Goal: Transaction & Acquisition: Obtain resource

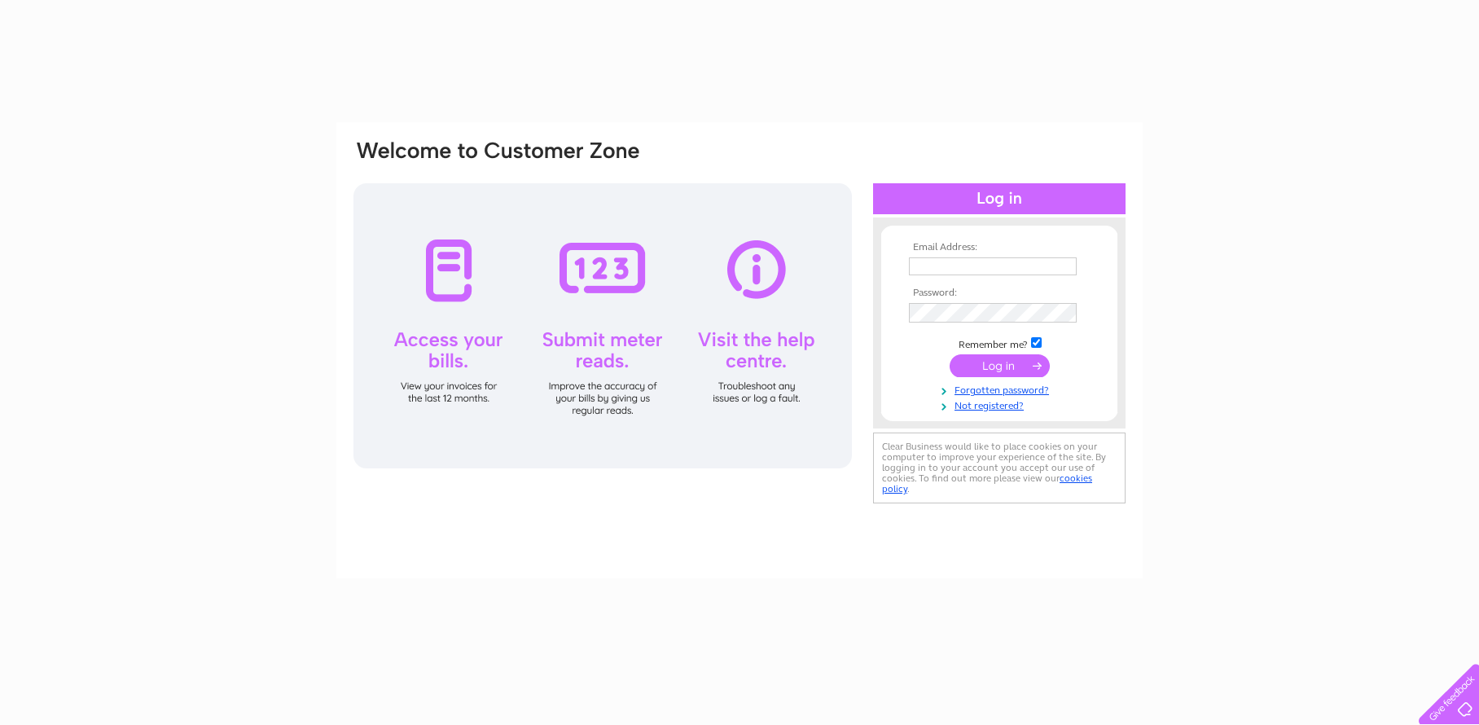
type input "masonmurphyhousefurnishers@yahoo.co.uk"
click at [946, 261] on input "masonmurphyhousefurnishers@yahoo.co.uk" at bounding box center [993, 266] width 168 height 18
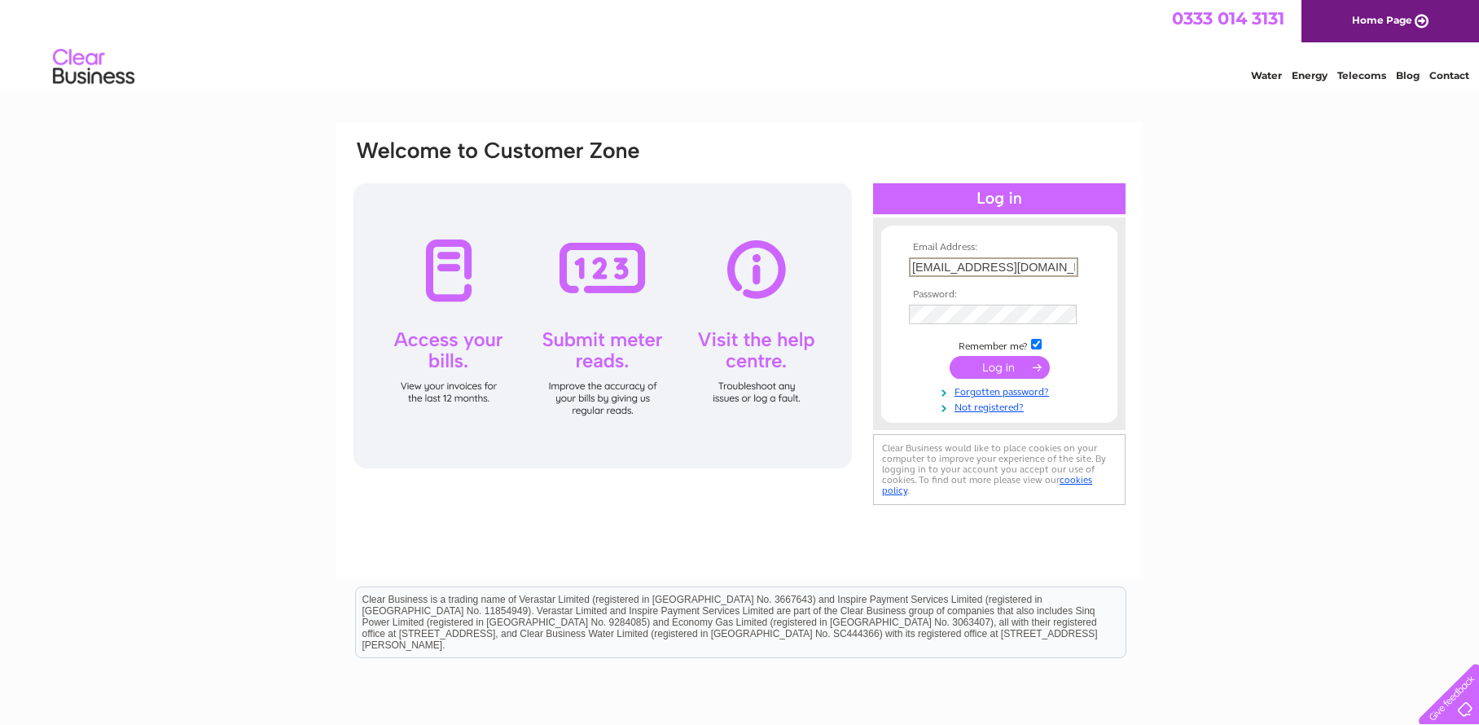
click at [1016, 369] on input "submit" at bounding box center [1000, 367] width 100 height 23
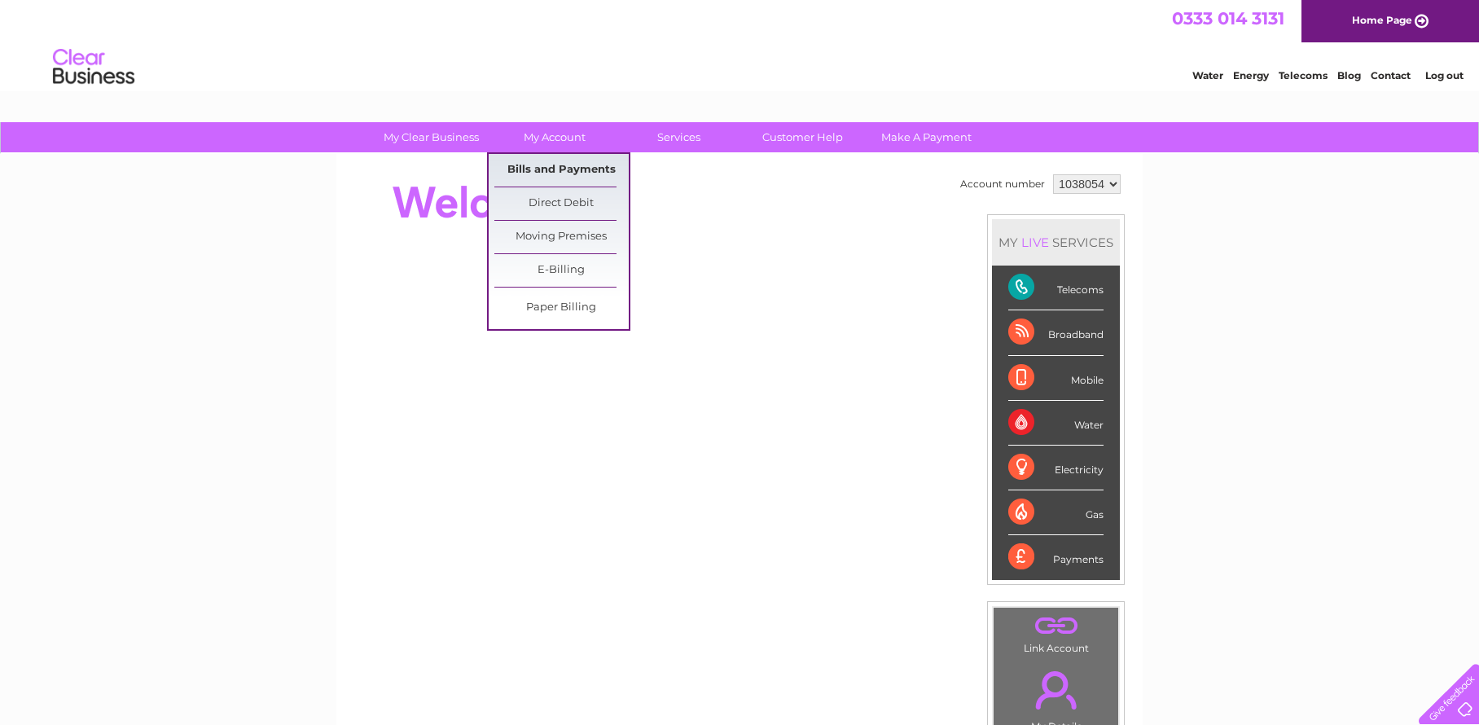
click at [546, 163] on link "Bills and Payments" at bounding box center [561, 170] width 134 height 33
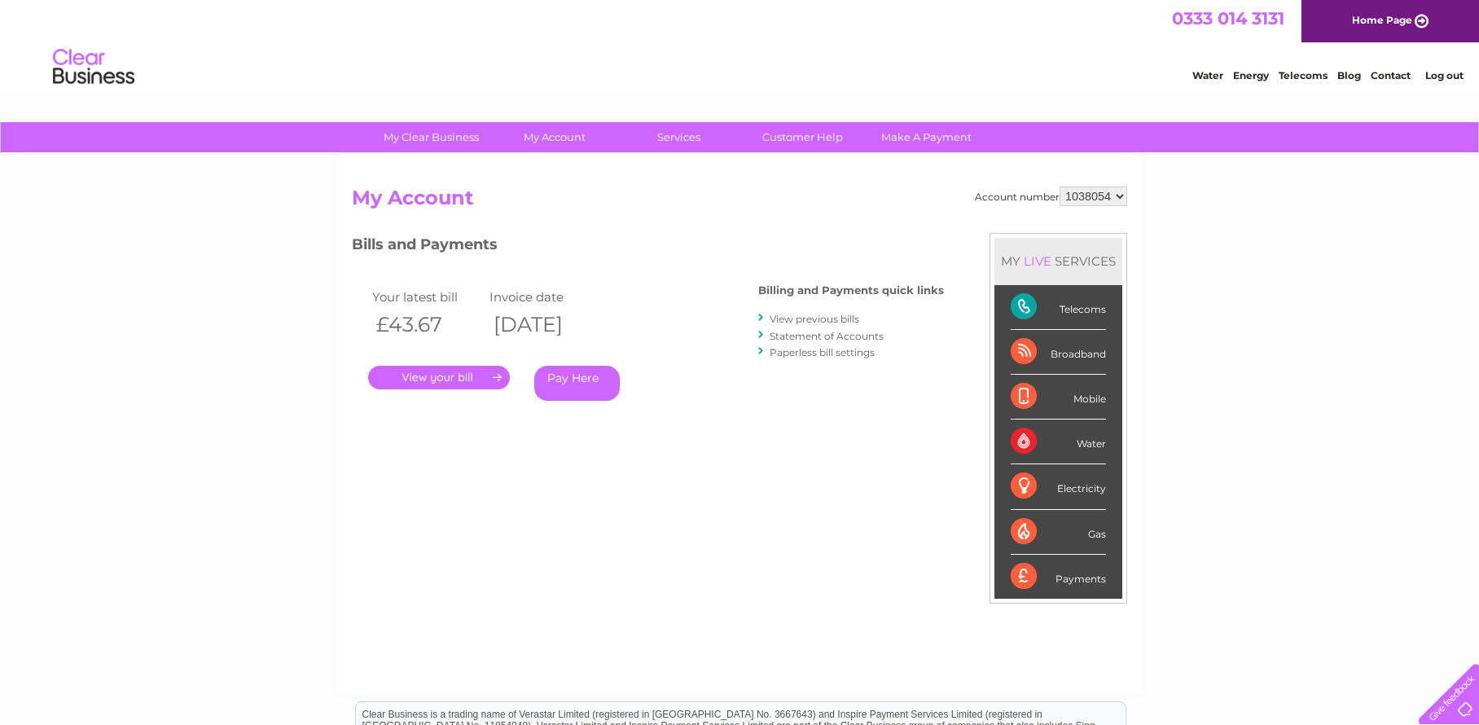
click at [471, 385] on link "." at bounding box center [439, 378] width 142 height 24
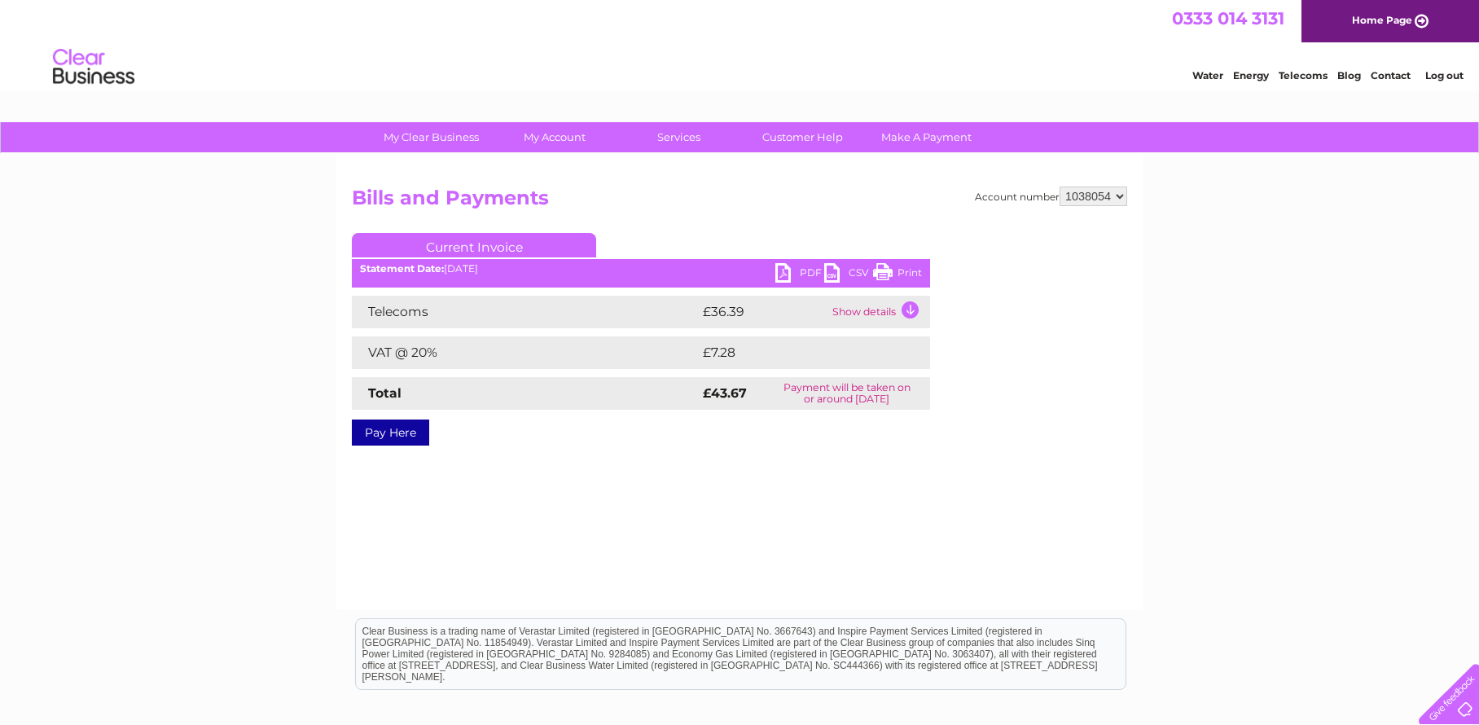
click at [777, 274] on link "PDF" at bounding box center [799, 275] width 49 height 24
click at [1092, 95] on html "0333 014 3131 Home Page Water Energy Telecoms Blog Contact Log out" at bounding box center [739, 47] width 1479 height 95
click at [792, 277] on link "PDF" at bounding box center [799, 275] width 49 height 24
click at [787, 274] on link "PDF" at bounding box center [799, 275] width 49 height 24
click at [1007, 35] on div "0333 014 3131 Home Page" at bounding box center [739, 21] width 1479 height 42
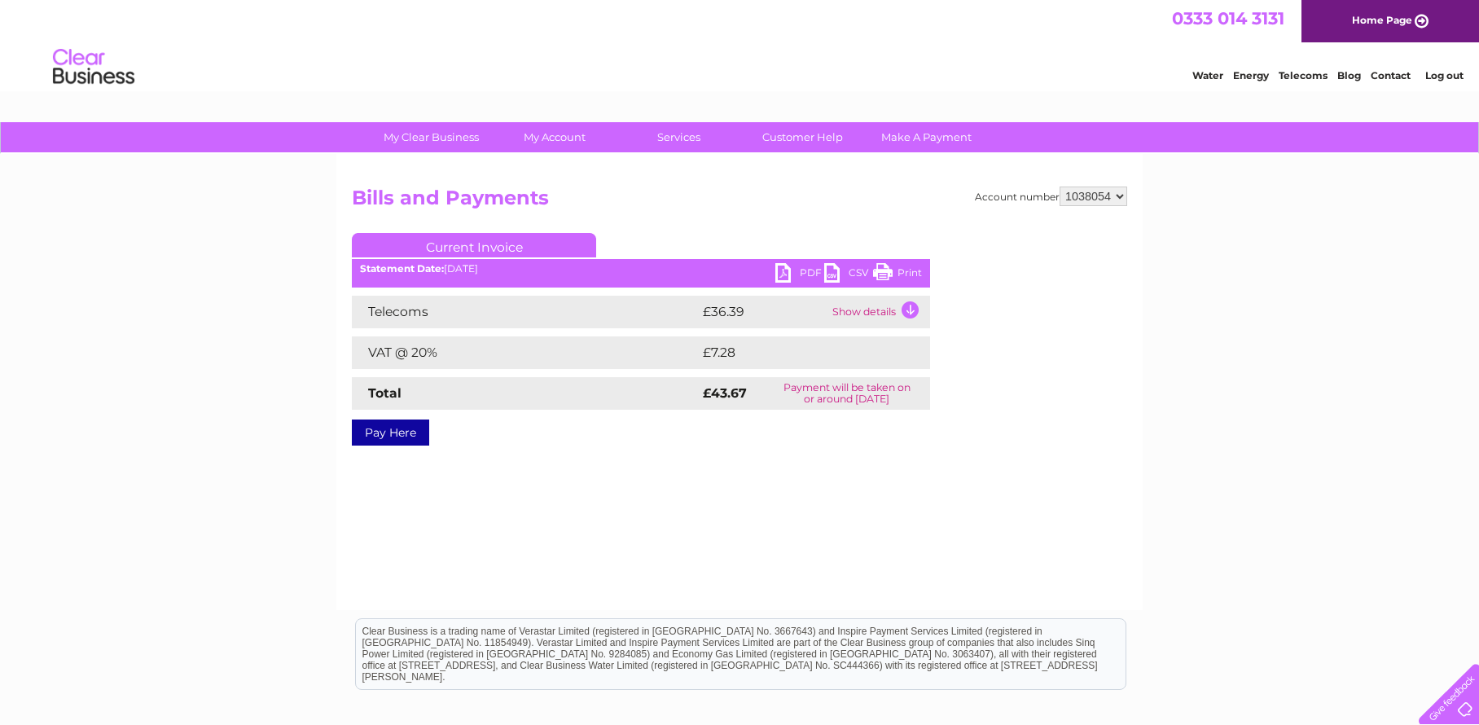
click at [916, 312] on td "Show details" at bounding box center [879, 312] width 102 height 33
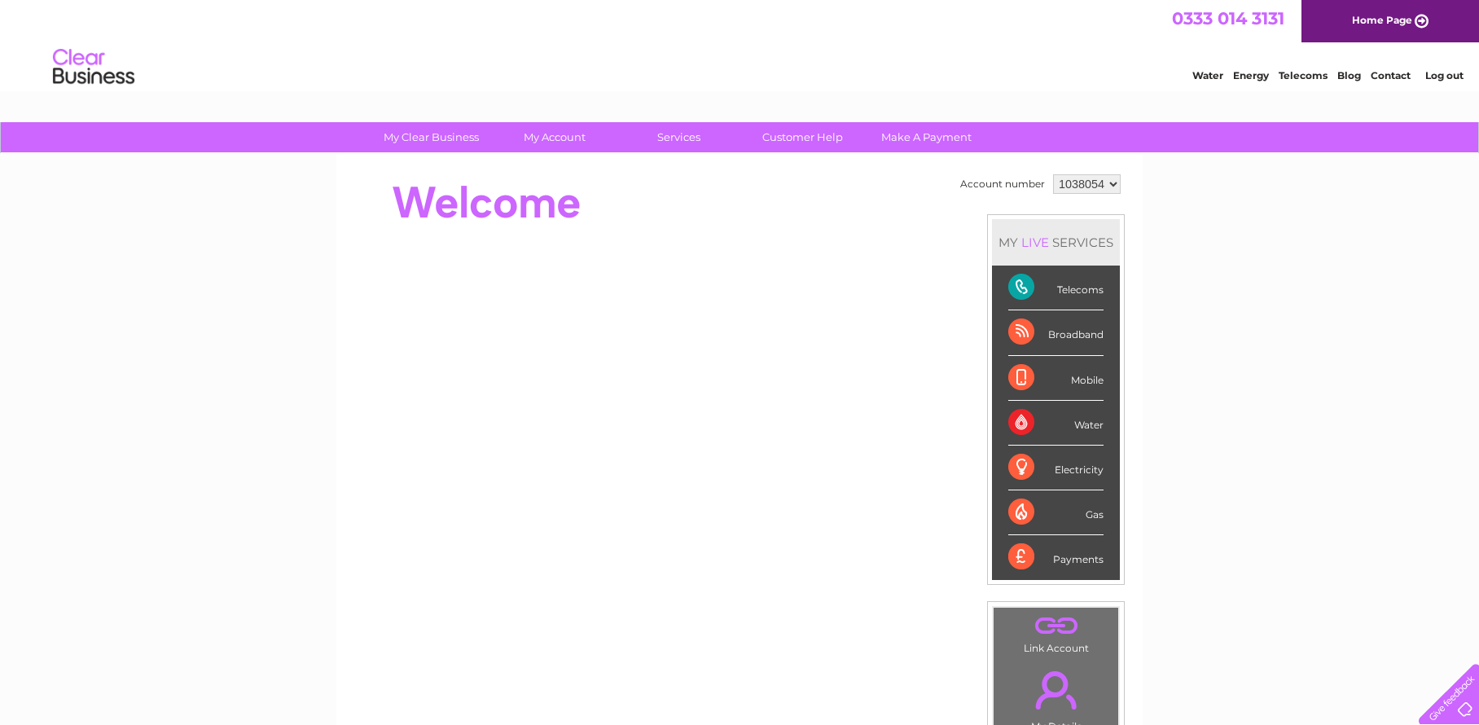
click at [1009, 7] on div "0333 014 3131 Home Page" at bounding box center [739, 21] width 1479 height 42
click at [634, 12] on div "0333 014 3131 Home Page" at bounding box center [739, 21] width 1479 height 42
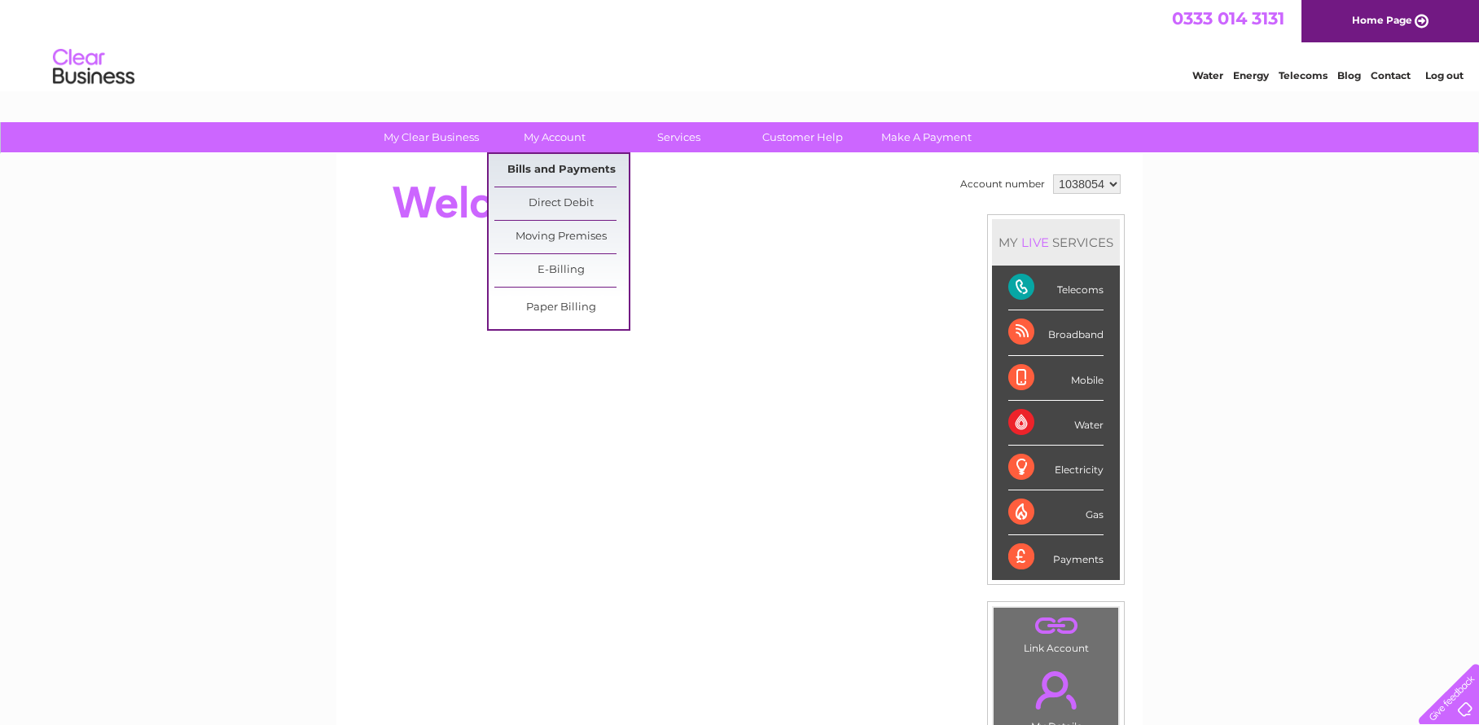
click at [564, 163] on link "Bills and Payments" at bounding box center [561, 170] width 134 height 33
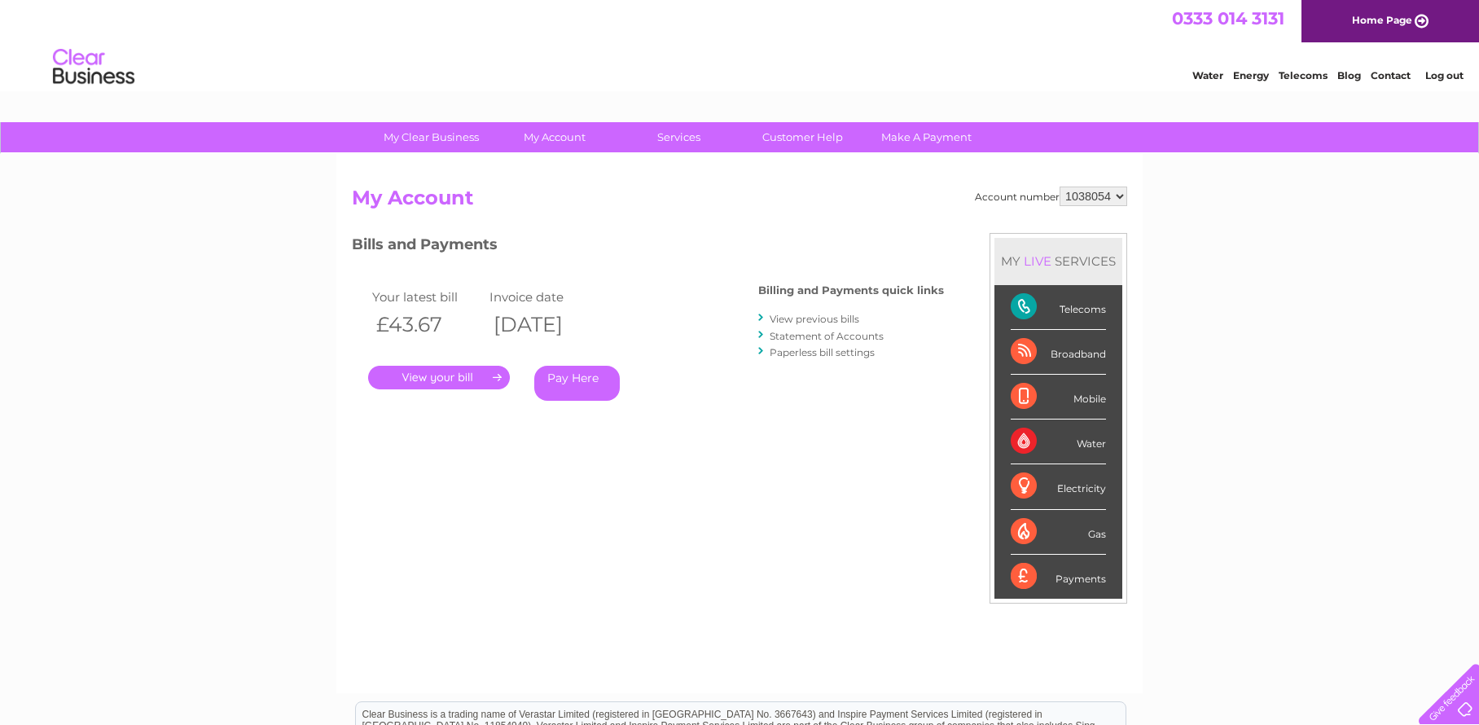
select select "1038060"
click option "1038060" at bounding box center [0, 0] width 0 height 0
click at [406, 369] on link "." at bounding box center [439, 378] width 142 height 24
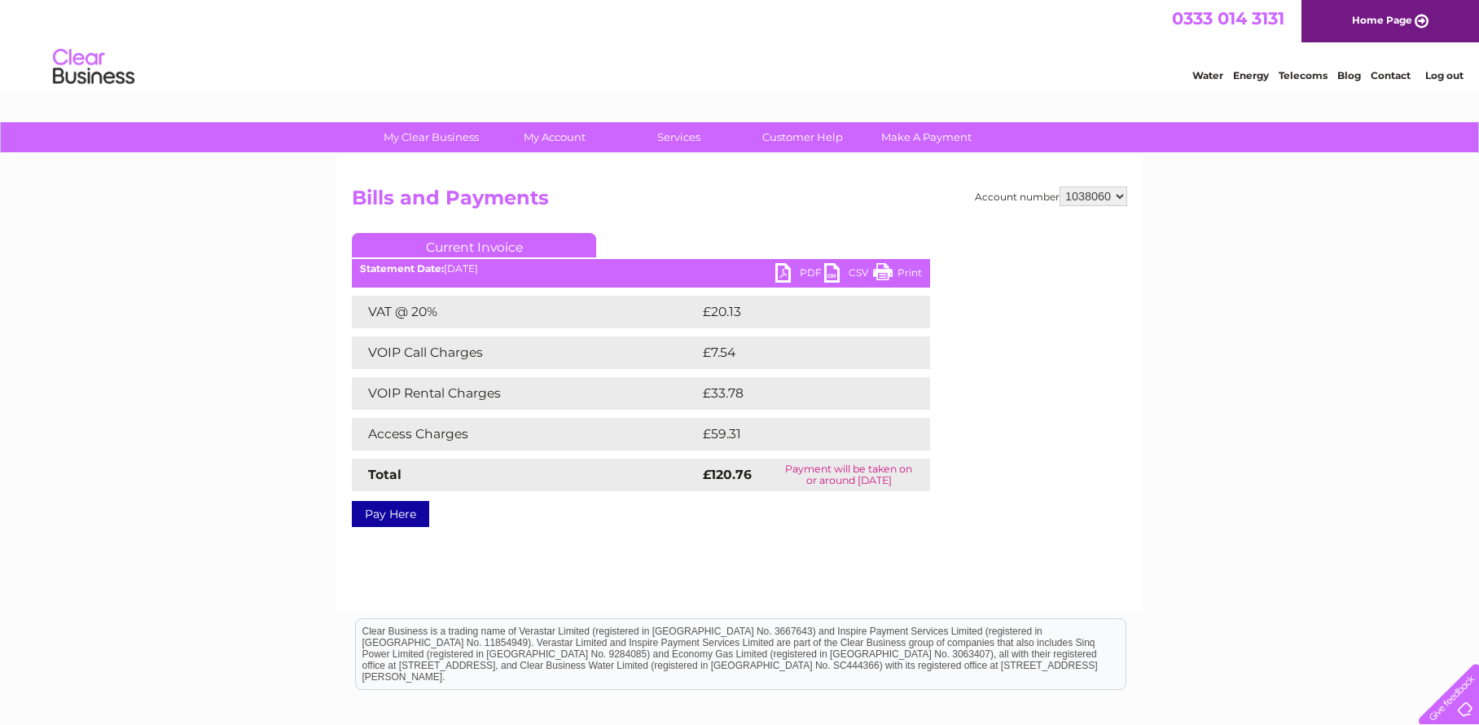
click at [789, 274] on link "PDF" at bounding box center [799, 275] width 49 height 24
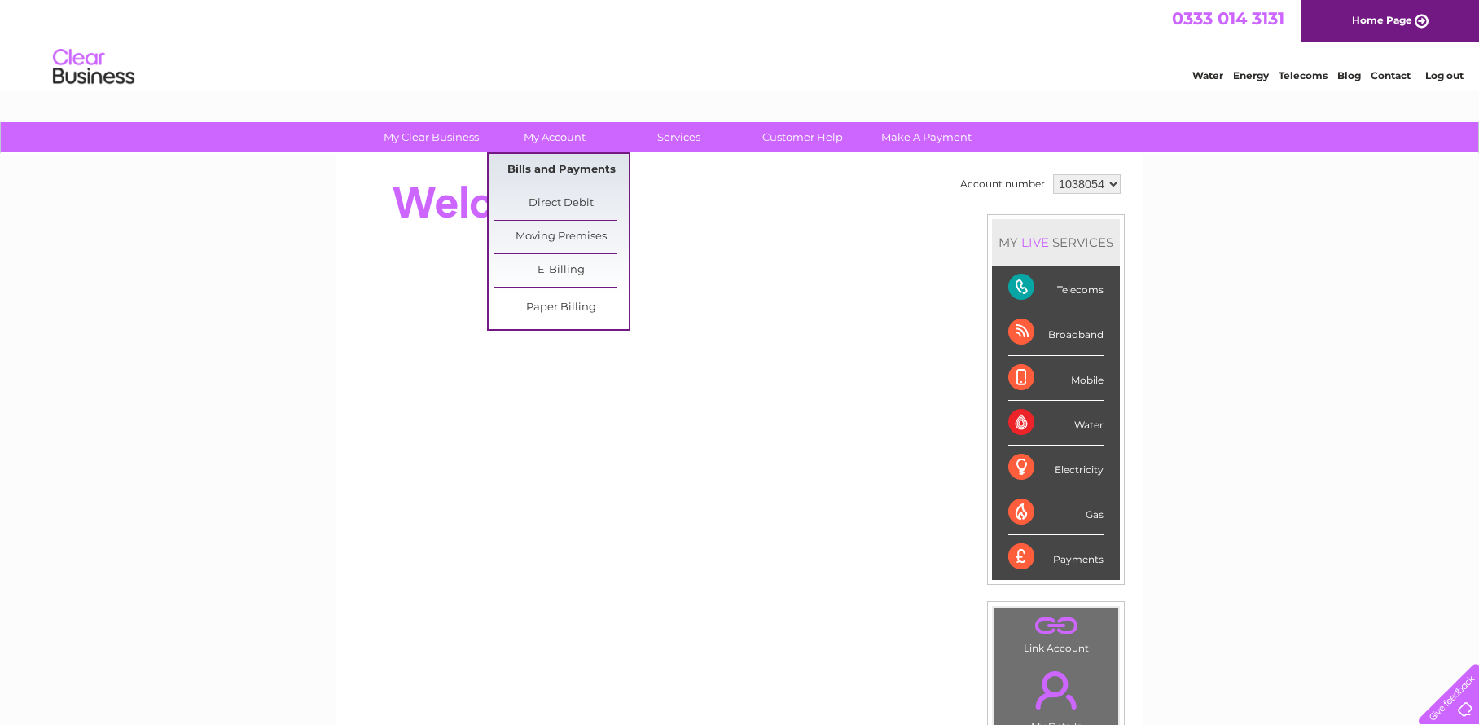
click at [542, 178] on link "Bills and Payments" at bounding box center [561, 170] width 134 height 33
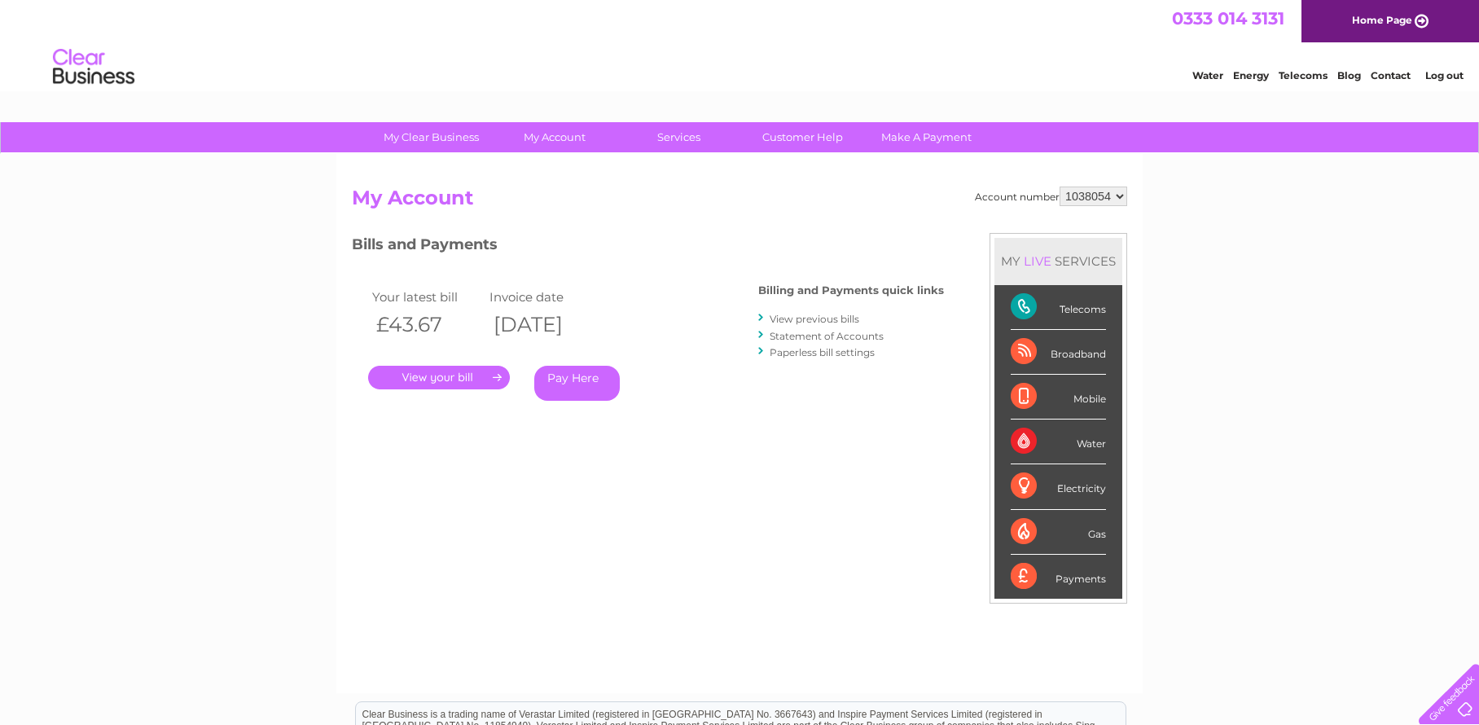
click at [442, 379] on link "." at bounding box center [439, 378] width 142 height 24
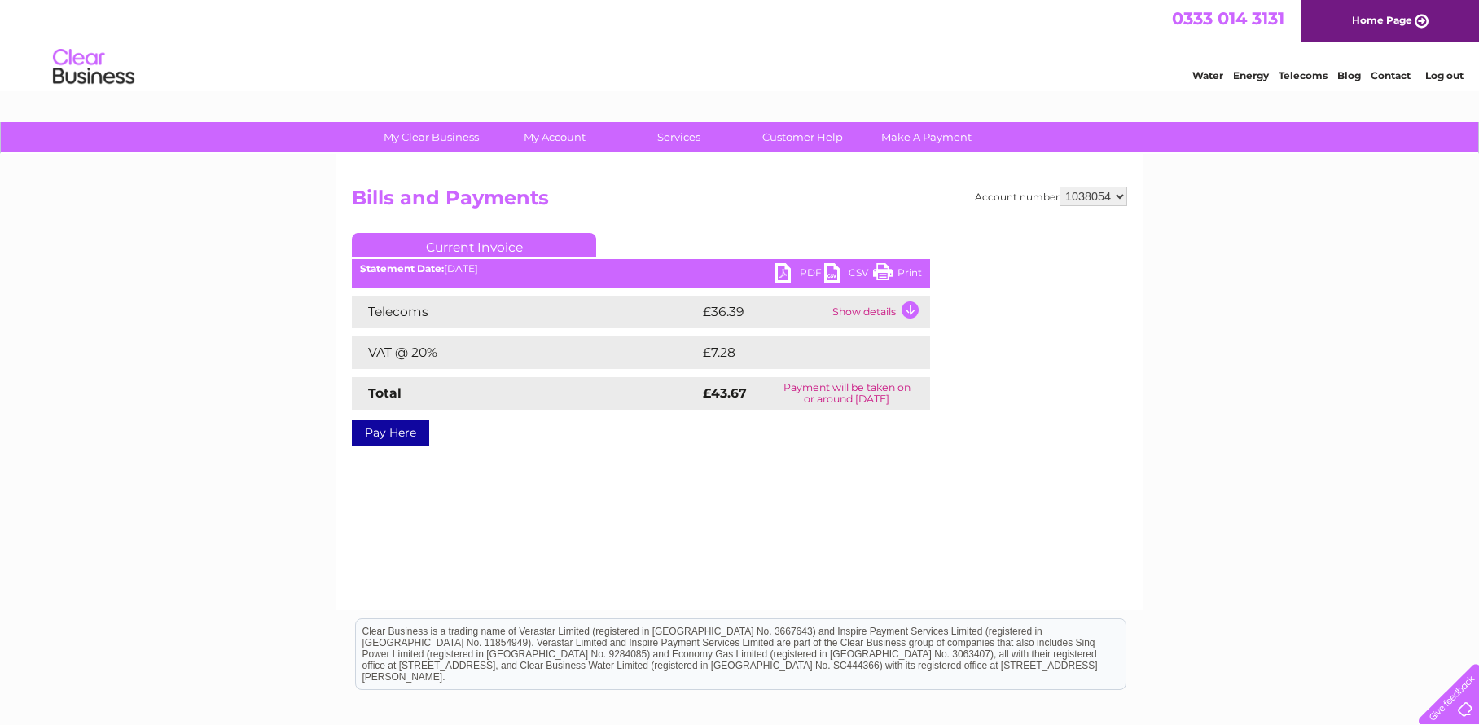
click at [783, 273] on link "PDF" at bounding box center [799, 275] width 49 height 24
click at [1084, 198] on select "1038054 1038060" at bounding box center [1093, 196] width 68 height 20
select select "1038060"
click option "1038060" at bounding box center [0, 0] width 0 height 0
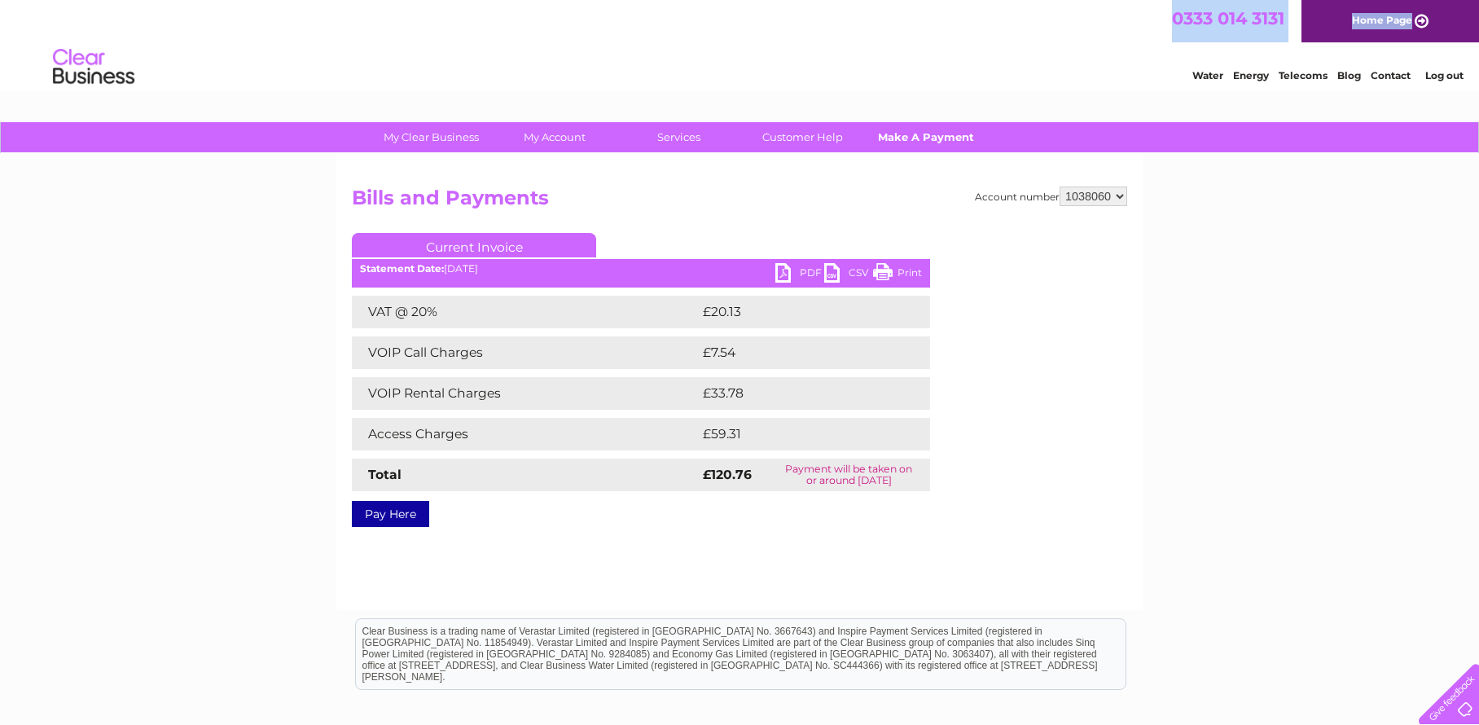
click at [908, 21] on div "0333 014 3131 Home Page" at bounding box center [739, 21] width 1479 height 42
click at [564, 83] on div "Water Energy Telecoms Blog Contact Log out" at bounding box center [739, 68] width 1479 height 53
